Goal: Task Accomplishment & Management: Manage account settings

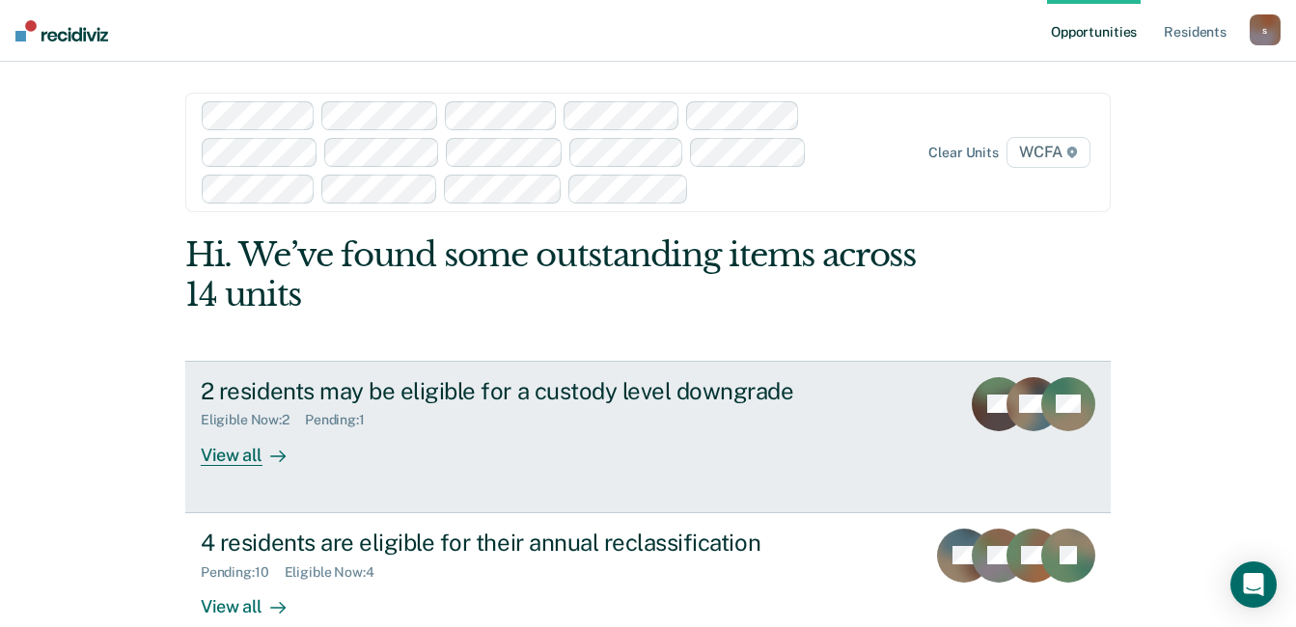
click at [212, 461] on div "View all" at bounding box center [255, 448] width 108 height 38
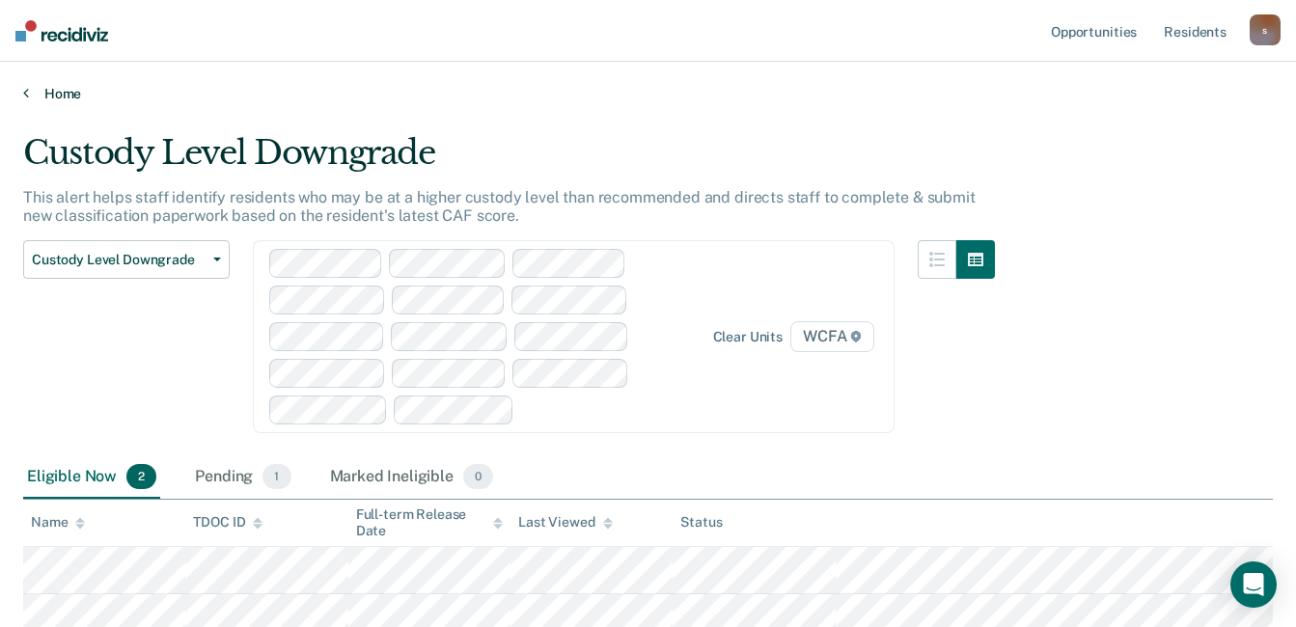
click at [55, 94] on link "Home" at bounding box center [648, 93] width 1250 height 17
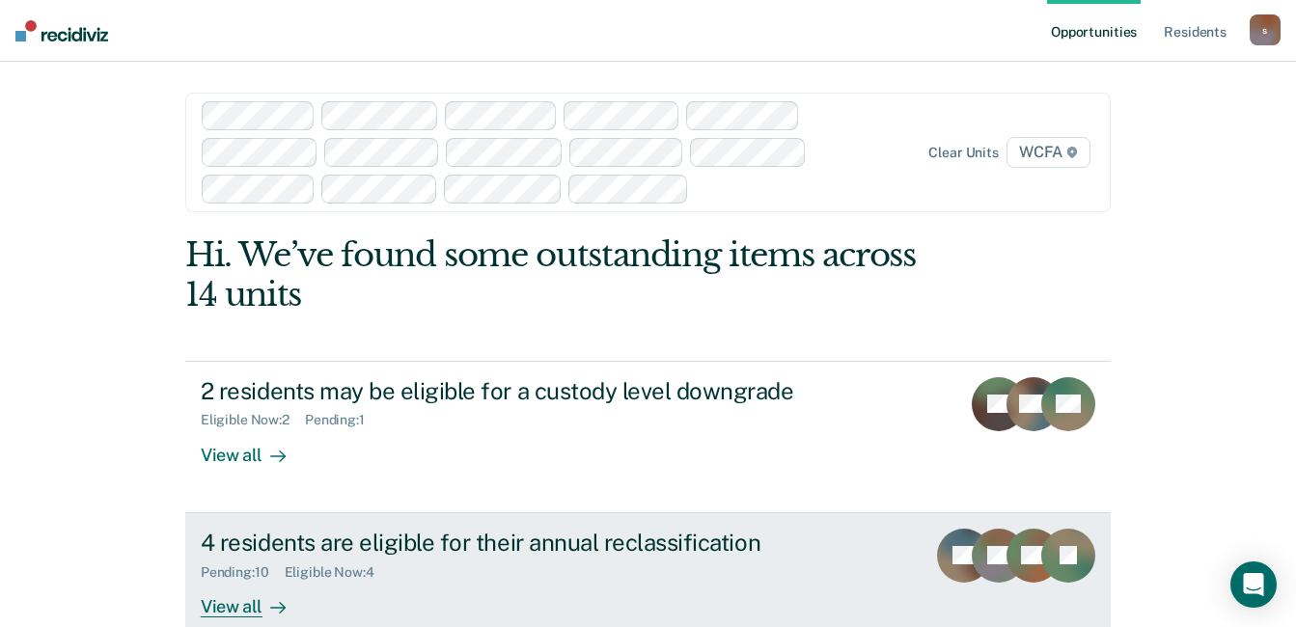
click at [236, 597] on div "View all" at bounding box center [255, 599] width 108 height 38
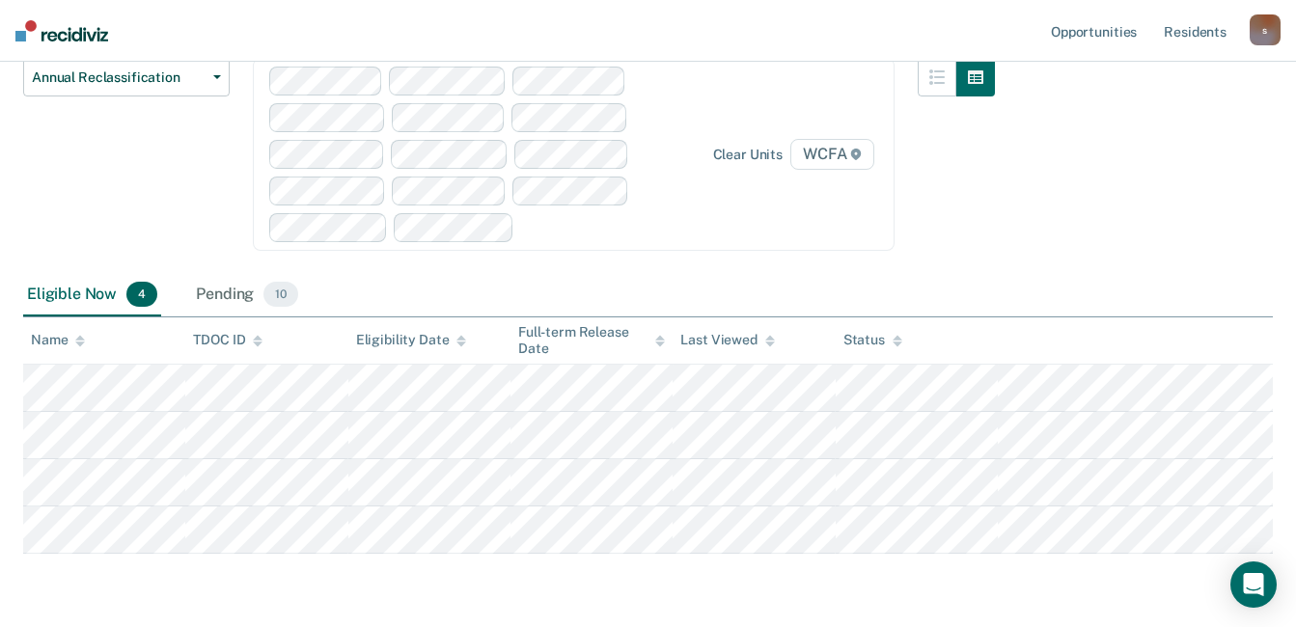
scroll to position [248, 0]
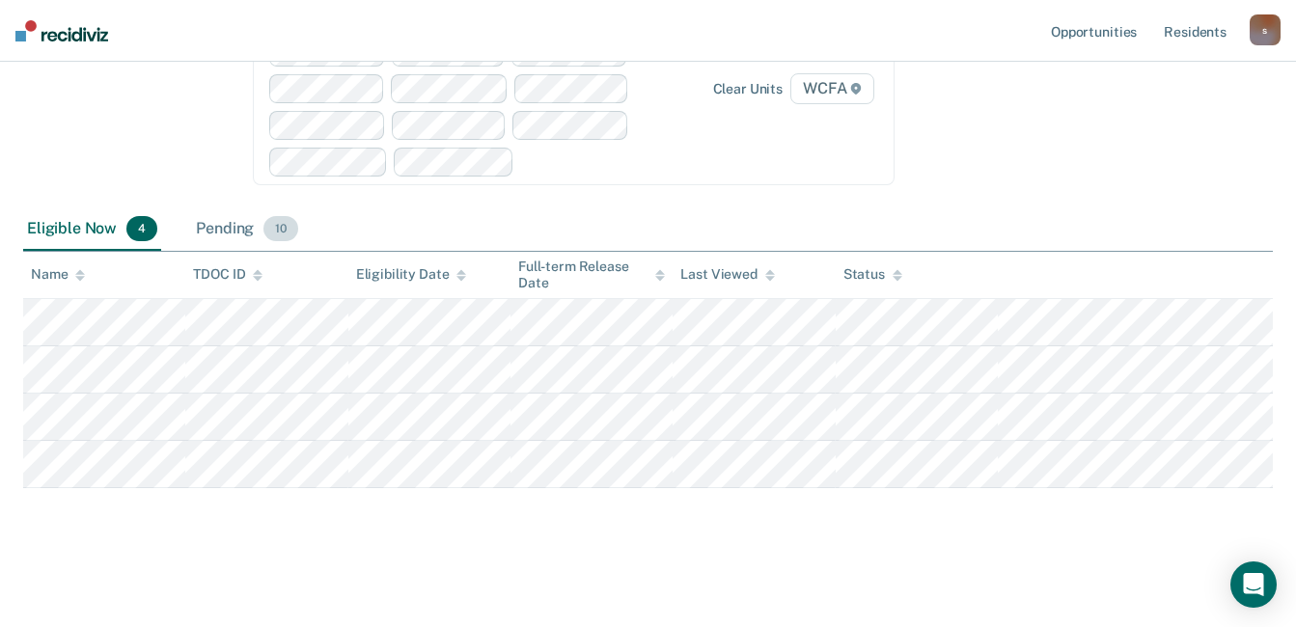
click at [251, 230] on div "Pending 10" at bounding box center [247, 229] width 110 height 42
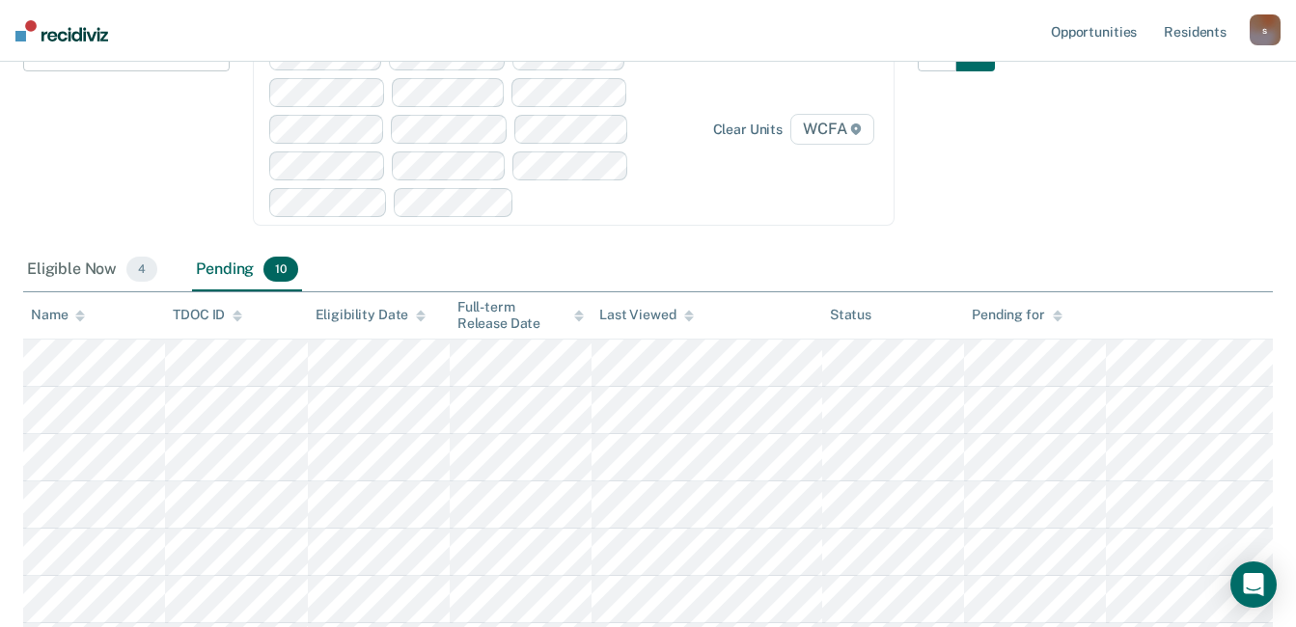
scroll to position [206, 0]
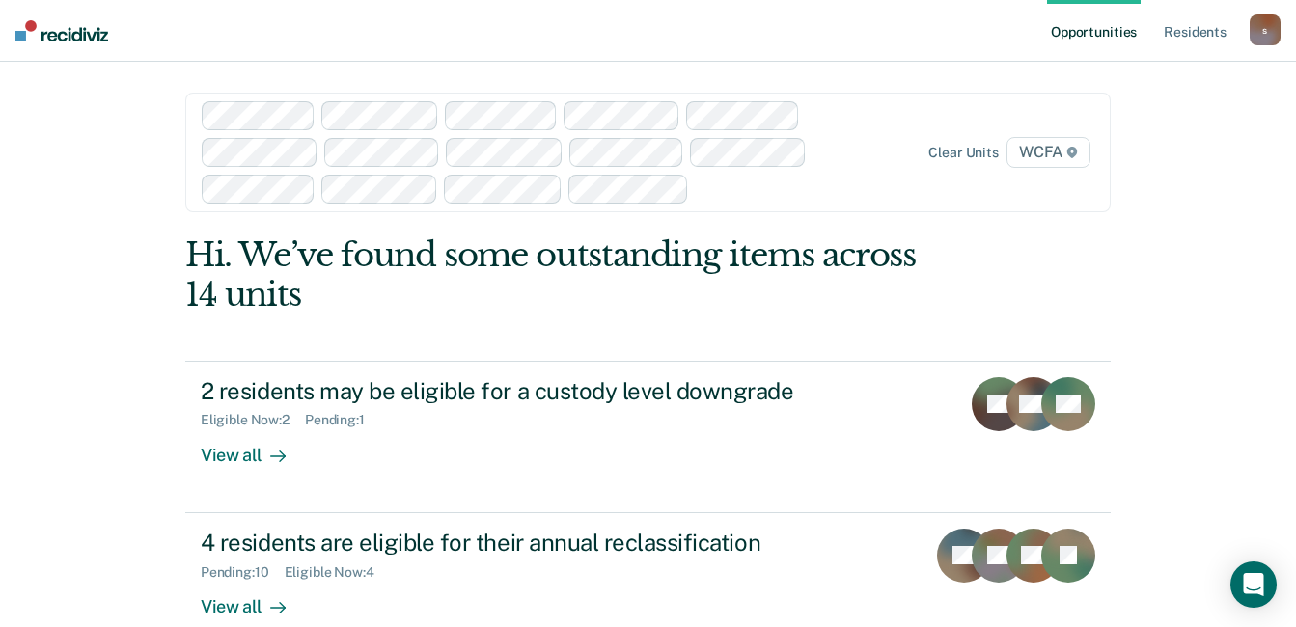
click at [1252, 27] on div "s" at bounding box center [1265, 29] width 31 height 31
click at [1175, 125] on link "Log Out" at bounding box center [1187, 127] width 155 height 16
